Goal: Find specific page/section: Find specific page/section

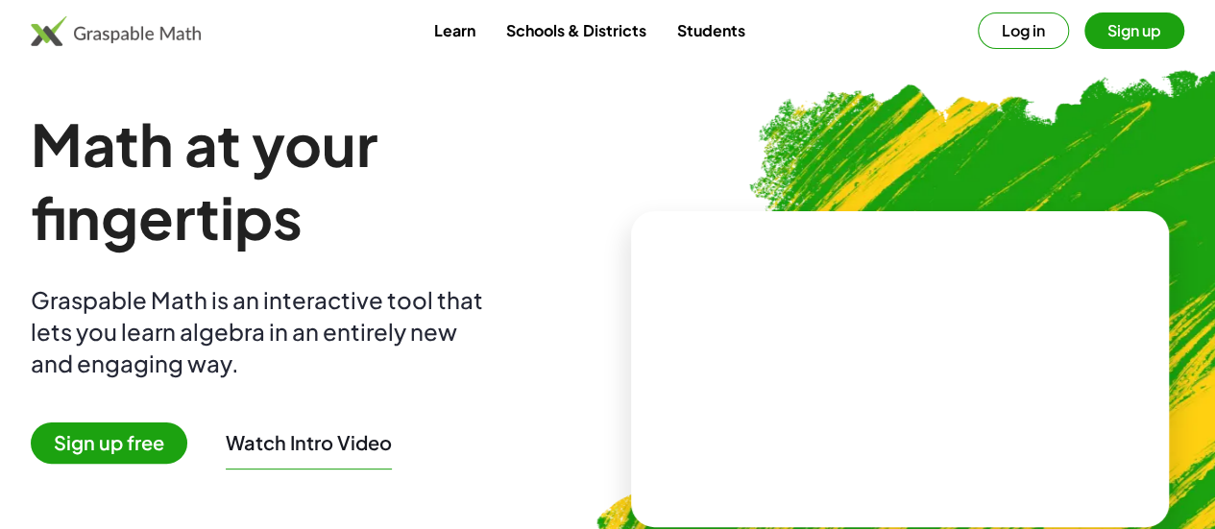
click at [978, 19] on button "Log in" at bounding box center [1023, 30] width 91 height 36
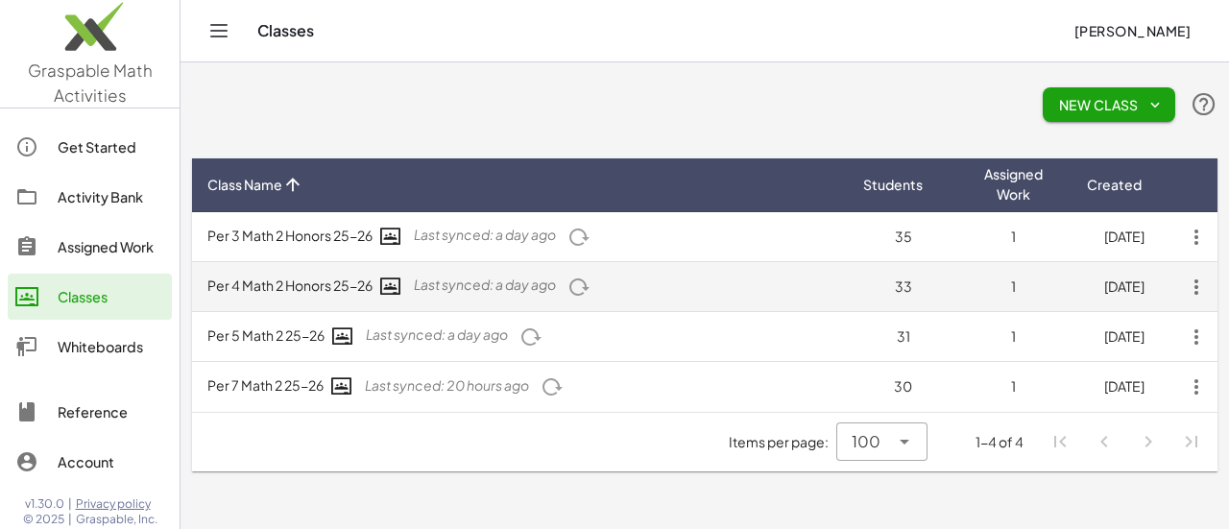
click at [336, 295] on td "Per 4 Math 2 Honors 25-26 Last synced: a day ago" at bounding box center [520, 287] width 656 height 50
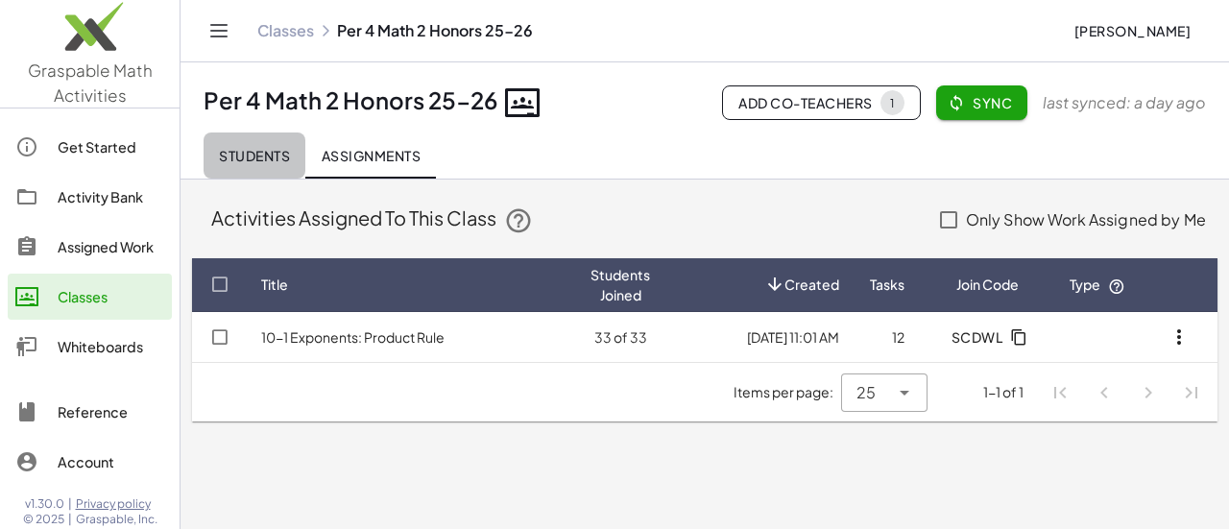
click at [264, 150] on span "Students" at bounding box center [254, 155] width 71 height 17
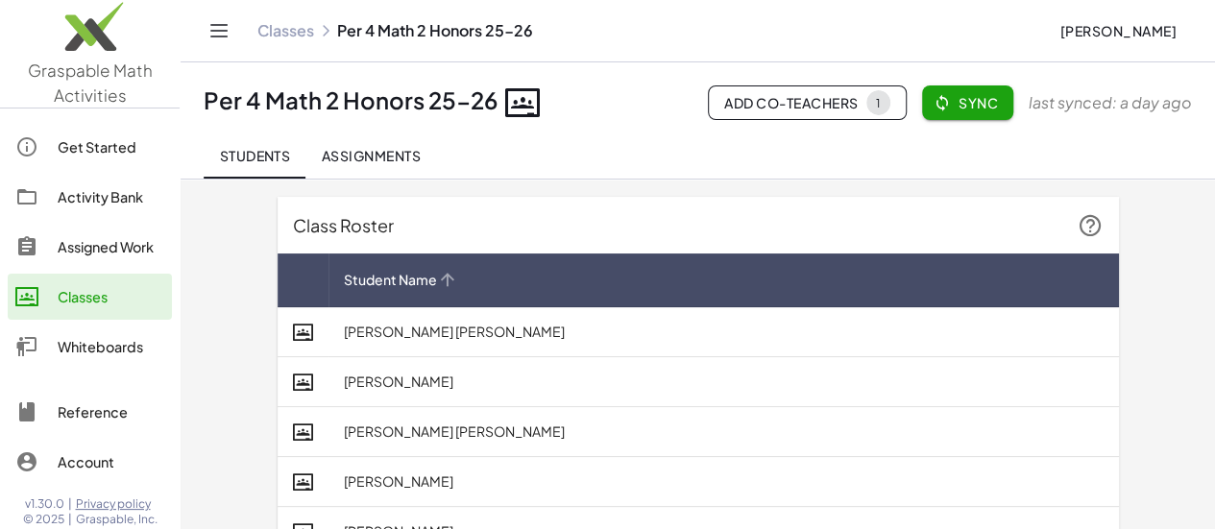
click at [437, 284] on icon at bounding box center [447, 280] width 20 height 20
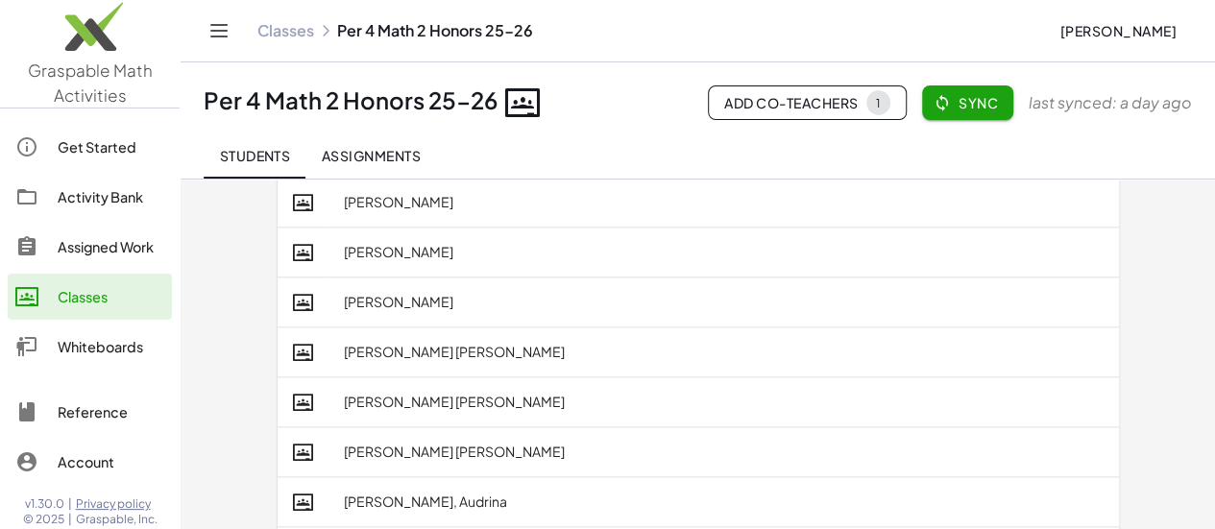
scroll to position [960, 0]
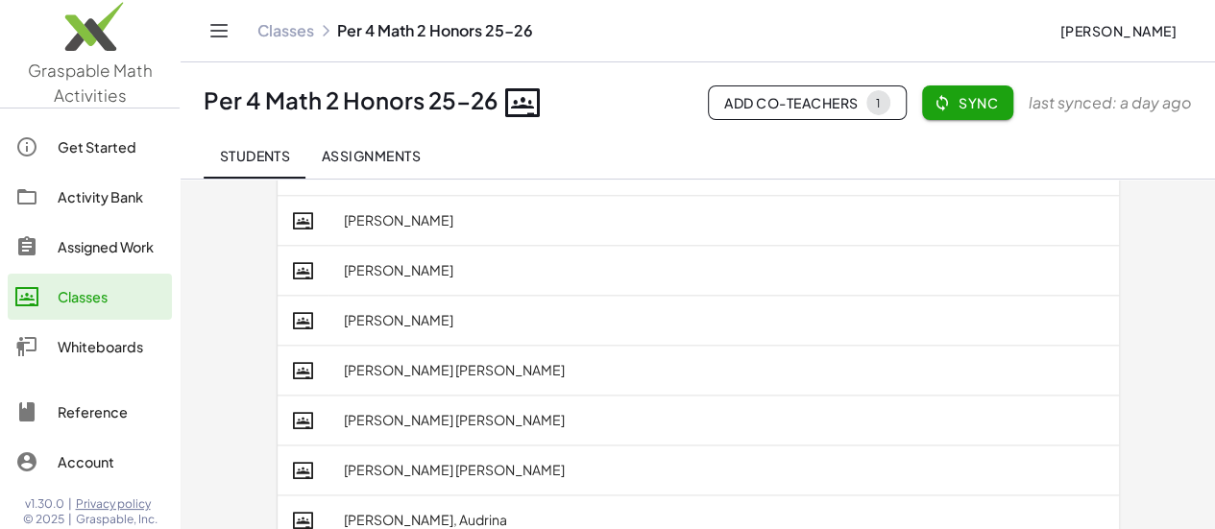
click at [96, 252] on div "Assigned Work" at bounding box center [111, 246] width 107 height 23
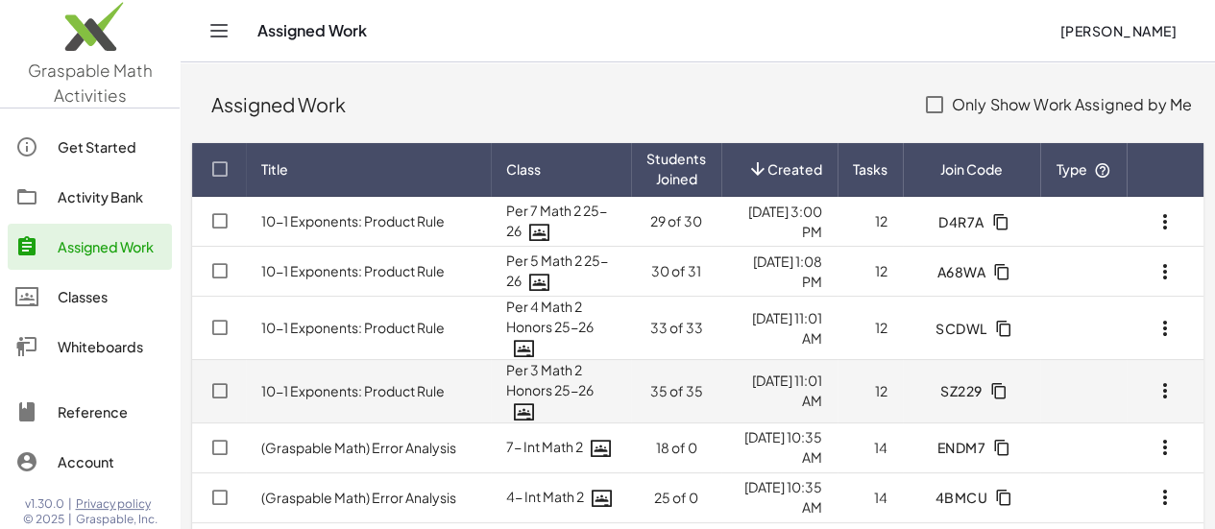
click at [392, 398] on link "10-1 Exponents: Product Rule" at bounding box center [352, 390] width 183 height 17
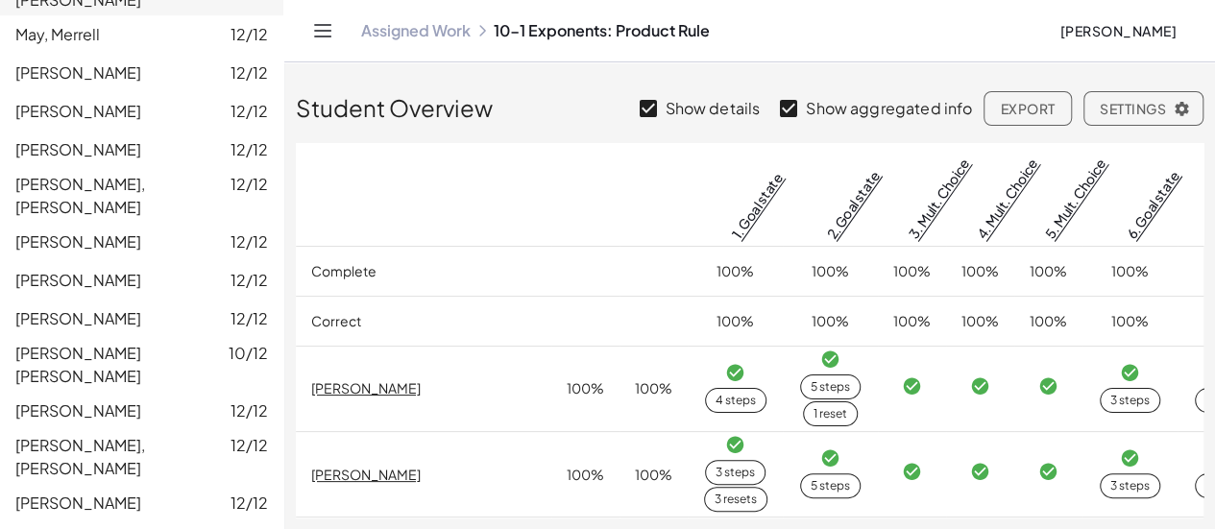
scroll to position [1193, 0]
